Goal: Transaction & Acquisition: Purchase product/service

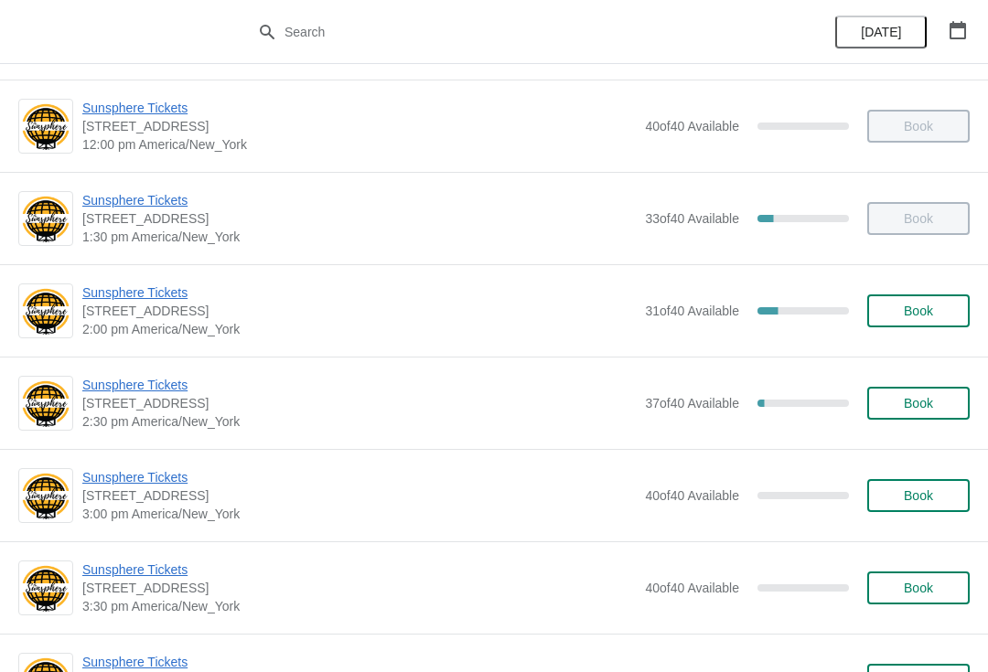
scroll to position [464, 0]
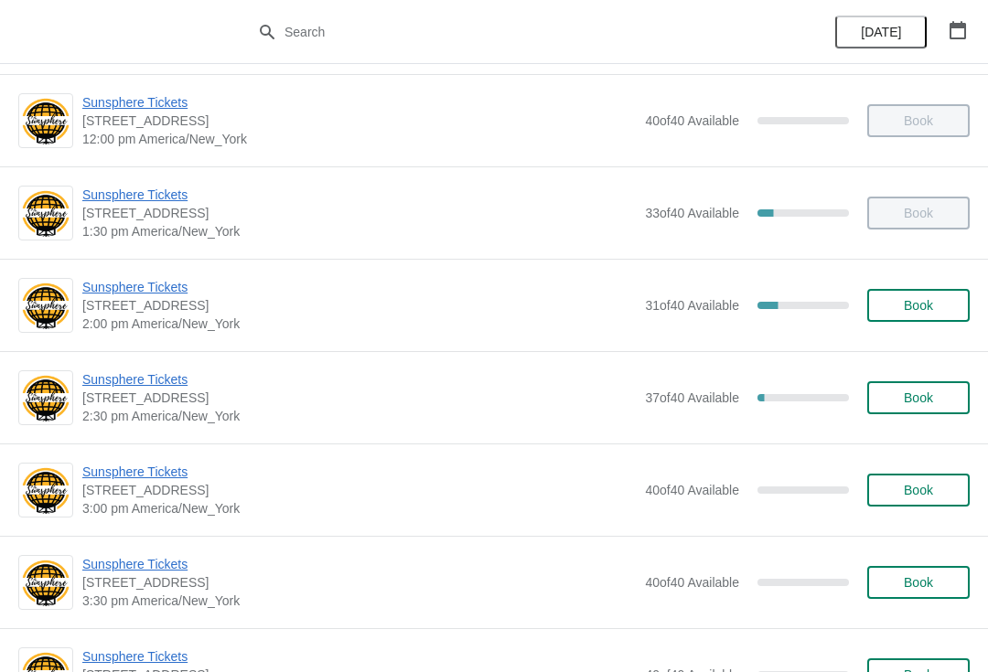
click at [921, 293] on button "Book" at bounding box center [918, 305] width 102 height 33
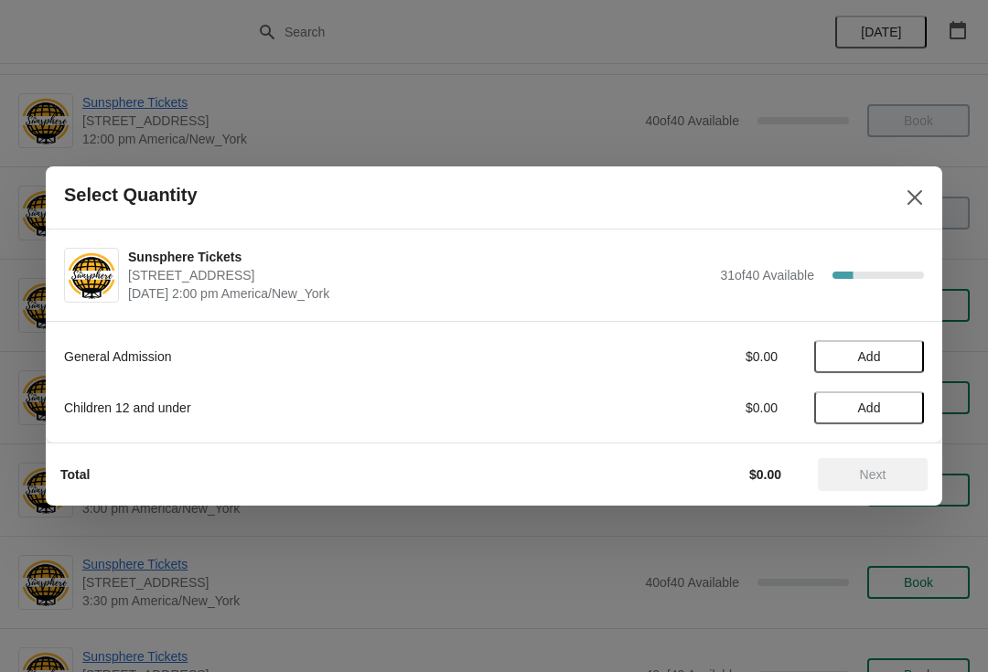
click at [904, 358] on span "Add" at bounding box center [868, 356] width 77 height 15
click at [909, 342] on div "General Admission $10.00 1" at bounding box center [494, 356] width 860 height 33
click at [906, 347] on icon at bounding box center [900, 356] width 19 height 19
click at [904, 348] on icon at bounding box center [900, 356] width 19 height 19
click at [899, 401] on span "Add" at bounding box center [868, 408] width 77 height 15
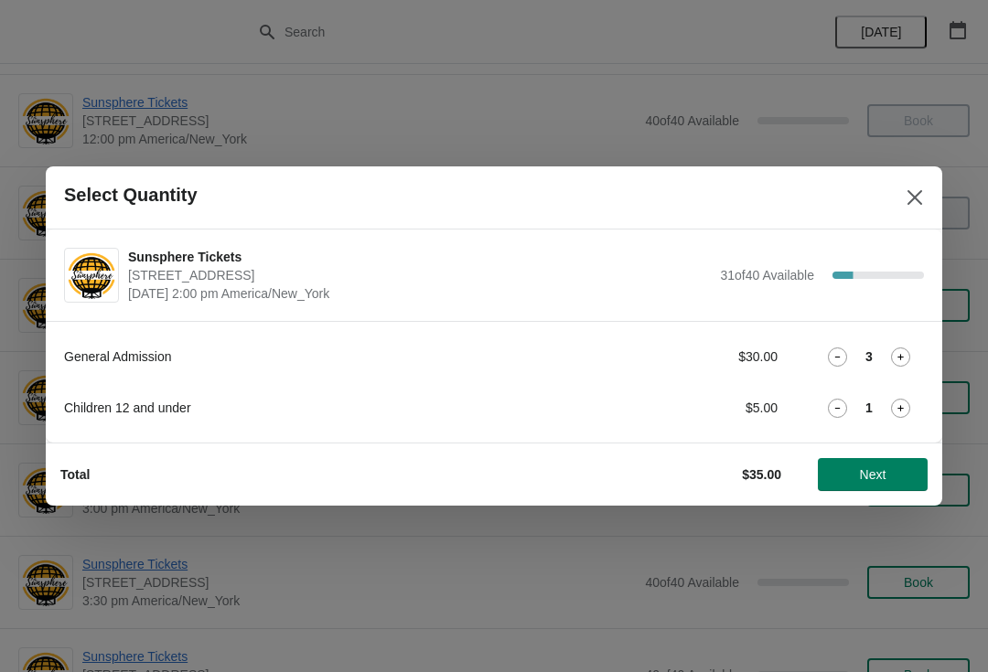
click at [905, 409] on icon at bounding box center [900, 408] width 19 height 19
click at [868, 463] on button "Next" at bounding box center [873, 474] width 110 height 33
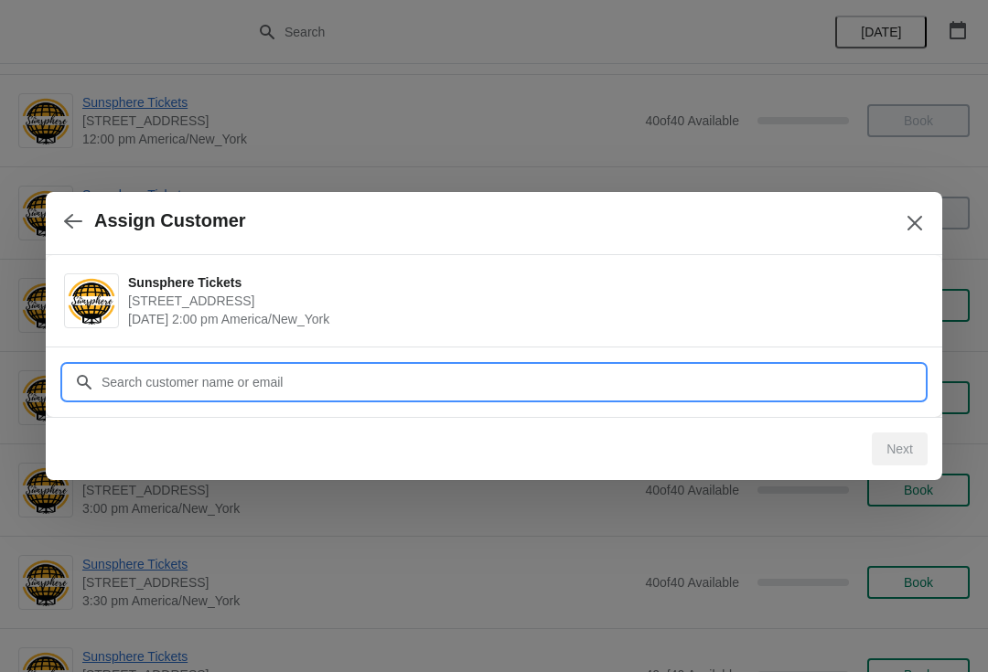
click at [814, 374] on input "Customer" at bounding box center [512, 382] width 823 height 33
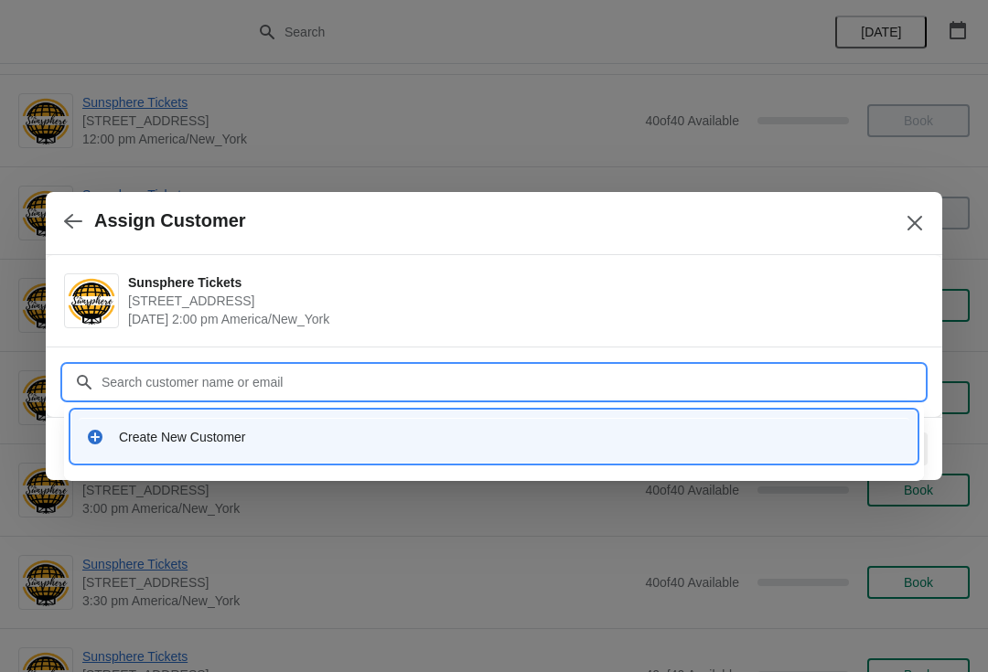
click at [386, 439] on div "Create New Customer" at bounding box center [510, 437] width 783 height 18
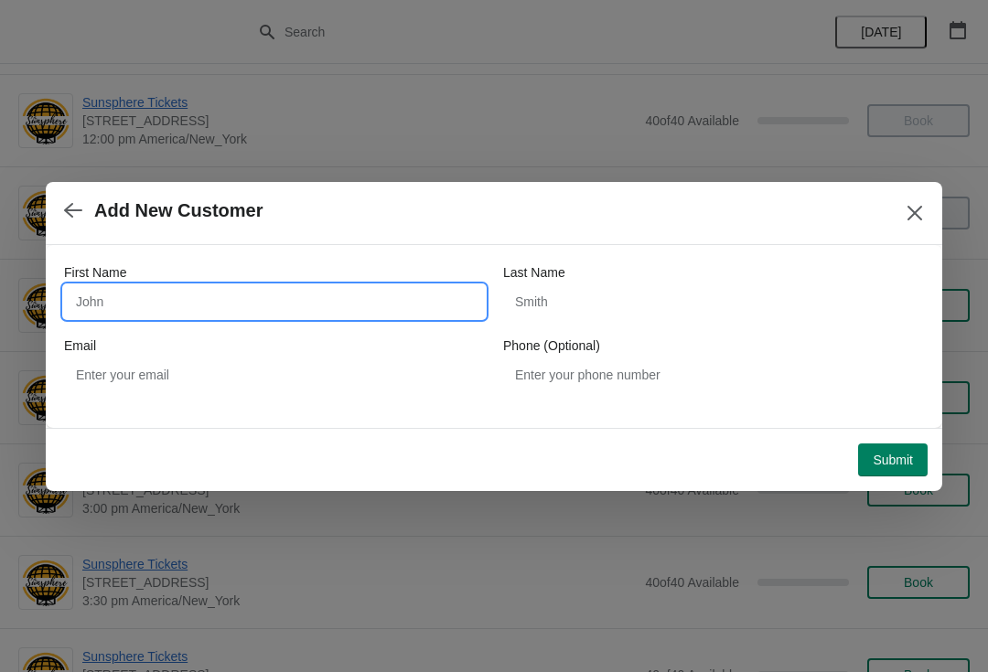
click at [341, 309] on input "First Name" at bounding box center [274, 301] width 421 height 33
type input "W"
click at [900, 444] on button "Submit" at bounding box center [892, 460] width 69 height 33
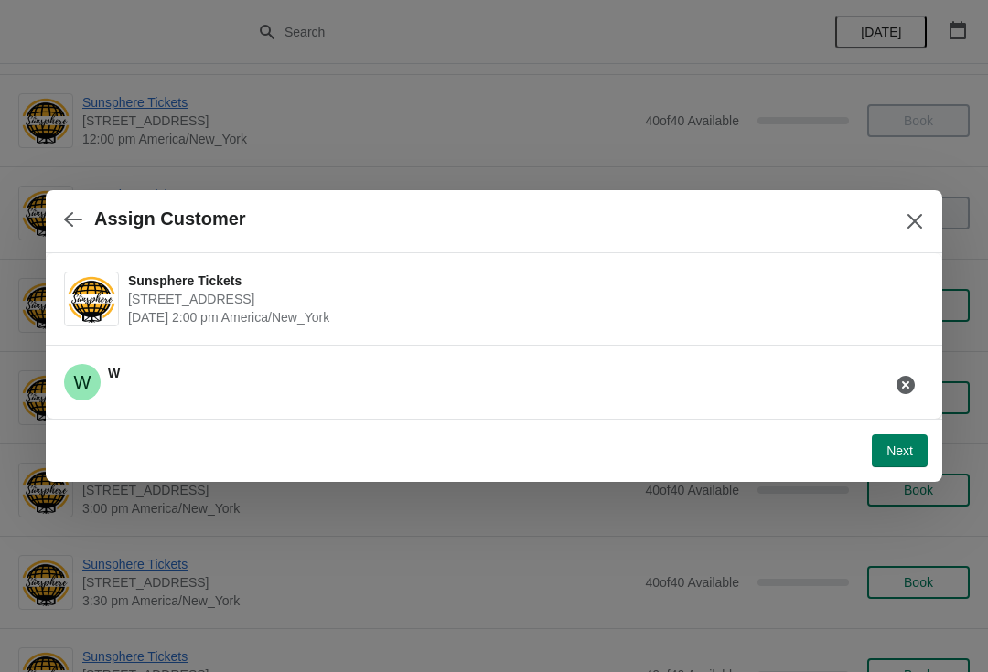
click at [882, 454] on button "Next" at bounding box center [899, 450] width 56 height 33
